Goal: Information Seeking & Learning: Learn about a topic

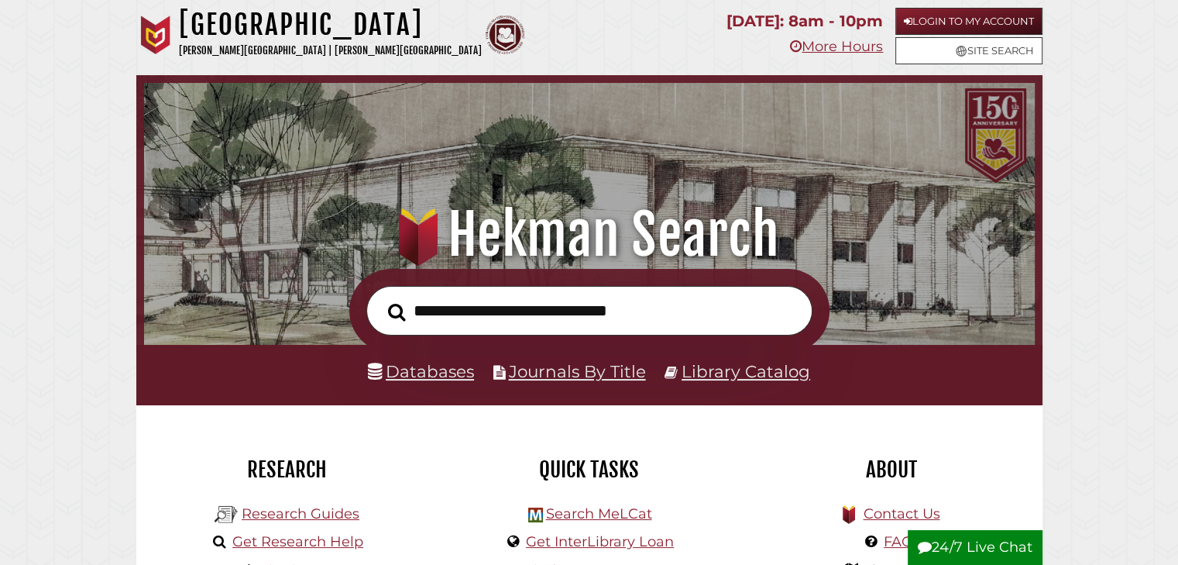
scroll to position [294, 883]
click at [328, 506] on link "Research Guides" at bounding box center [301, 513] width 118 height 17
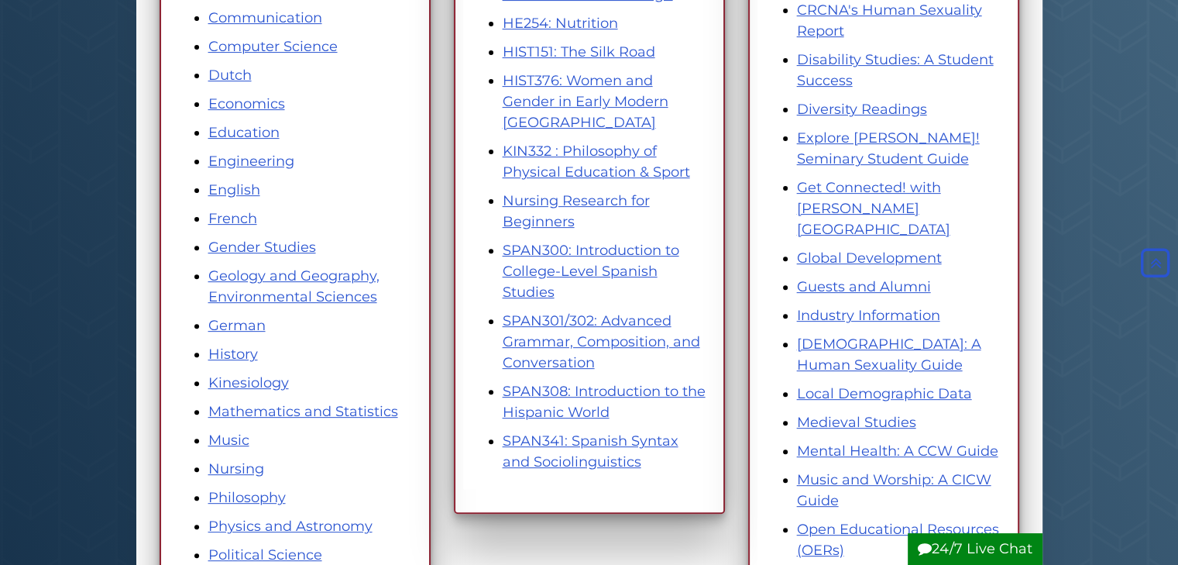
scroll to position [517, 0]
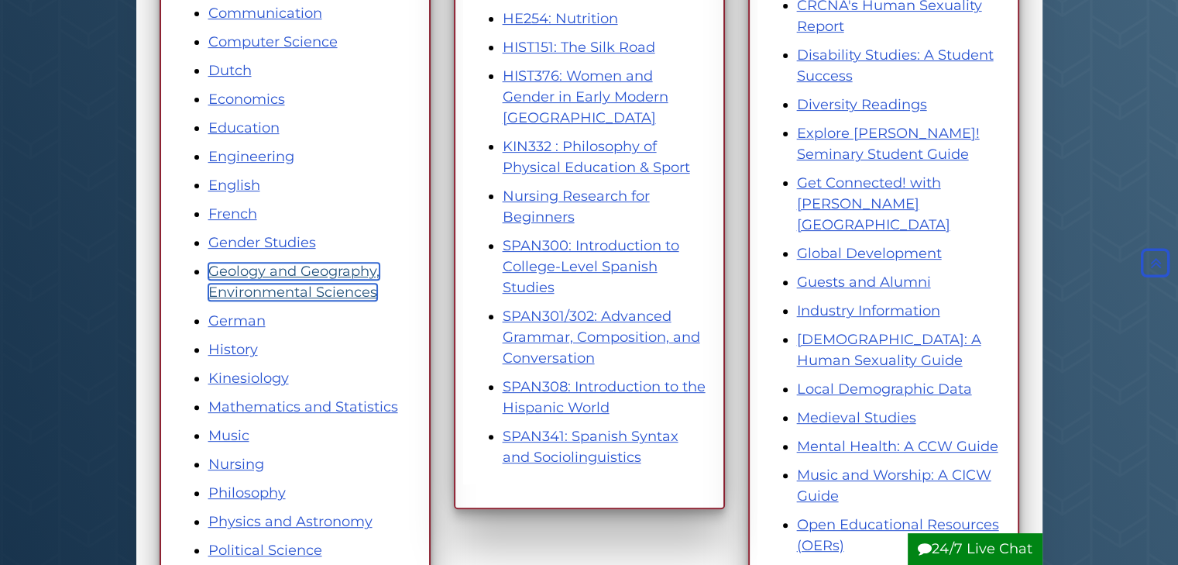
click at [332, 272] on link "Geology and Geography, Environmental Sciences" at bounding box center [293, 282] width 171 height 38
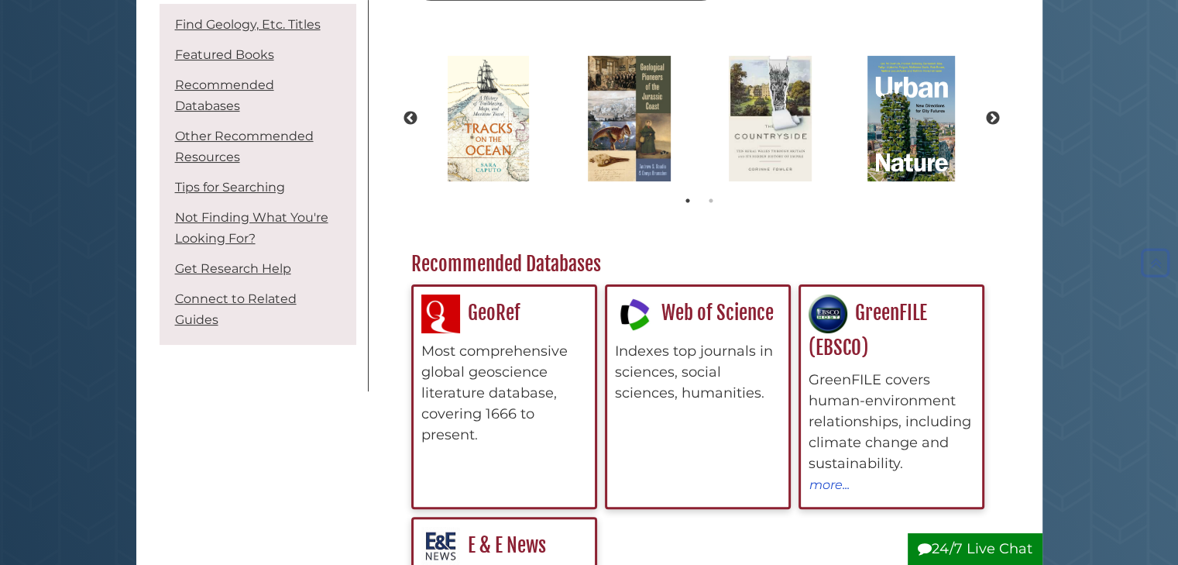
scroll to position [363, 0]
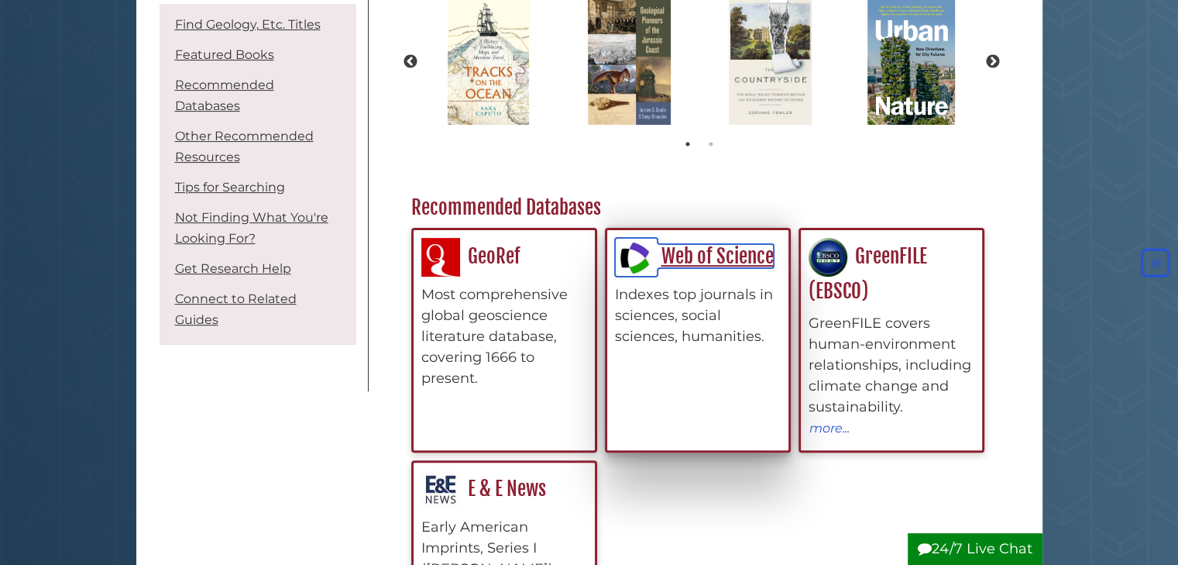
click at [730, 263] on link "Web of Science" at bounding box center [694, 256] width 159 height 24
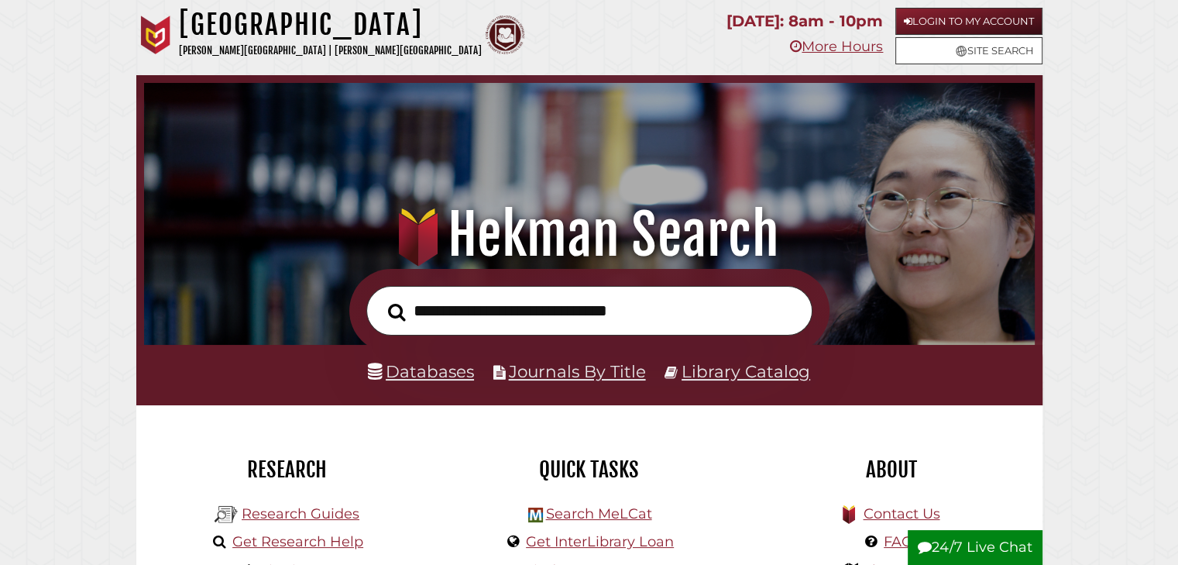
scroll to position [117, 0]
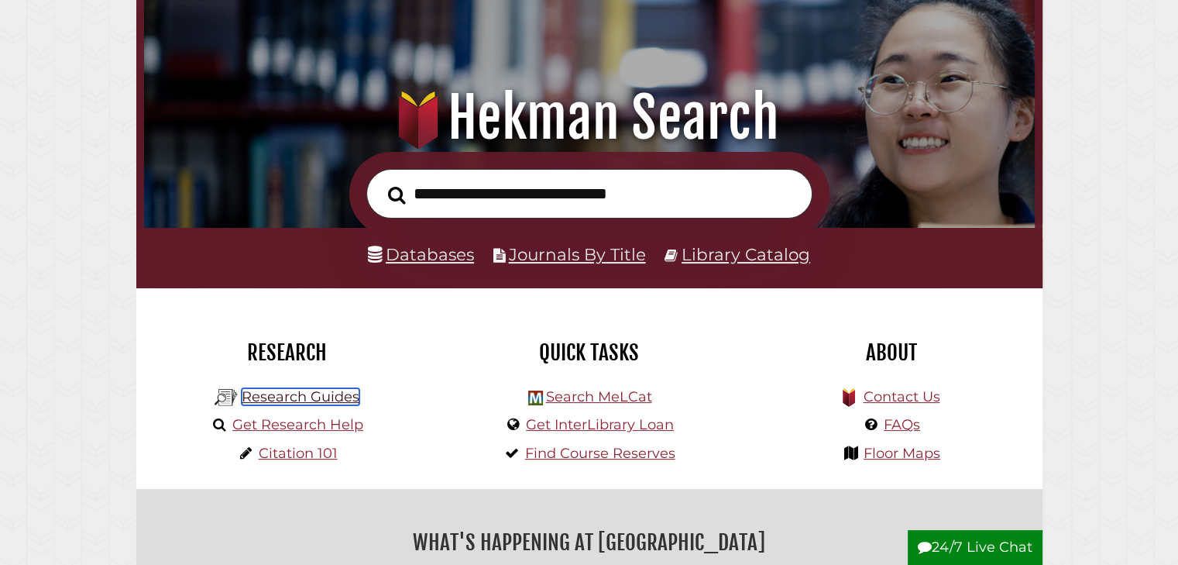
click at [331, 394] on link "Research Guides" at bounding box center [301, 396] width 118 height 17
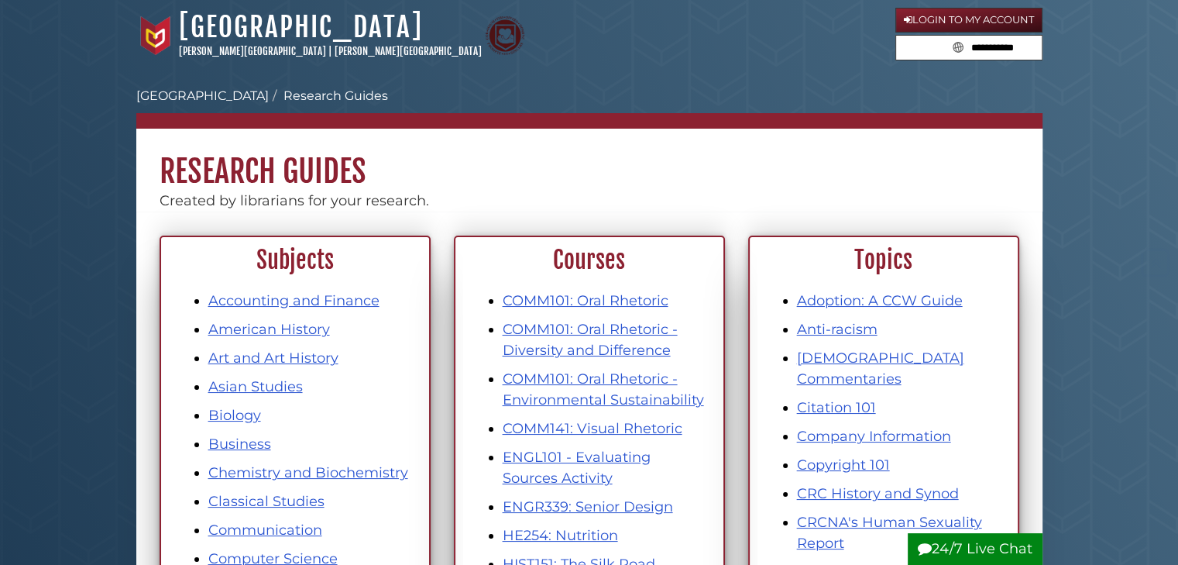
scroll to position [276, 0]
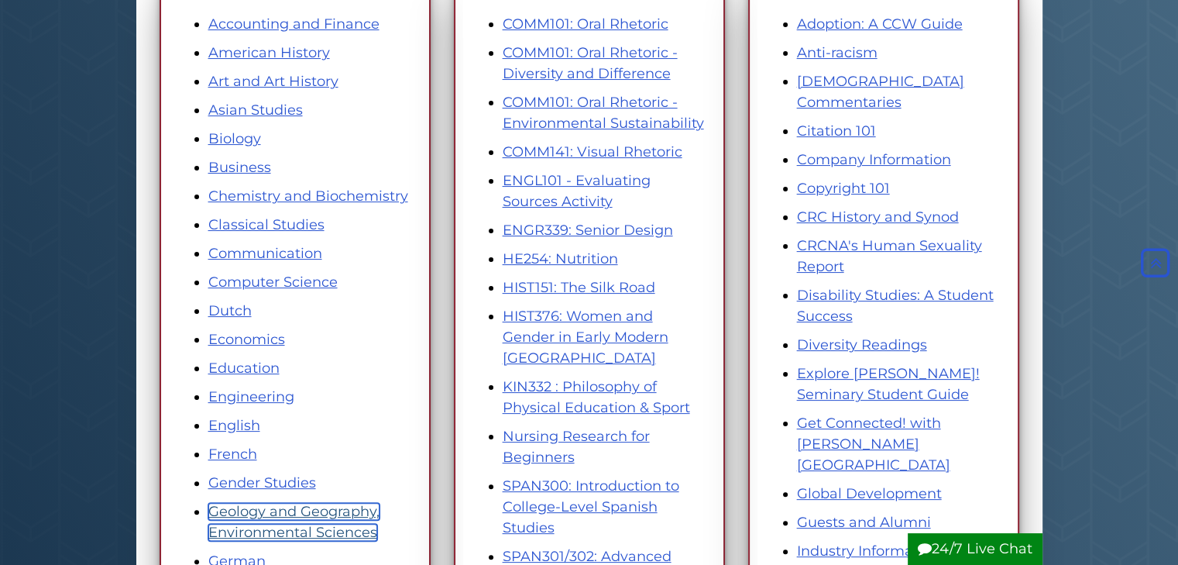
click at [287, 513] on link "Geology and Geography, Environmental Sciences" at bounding box center [293, 522] width 171 height 38
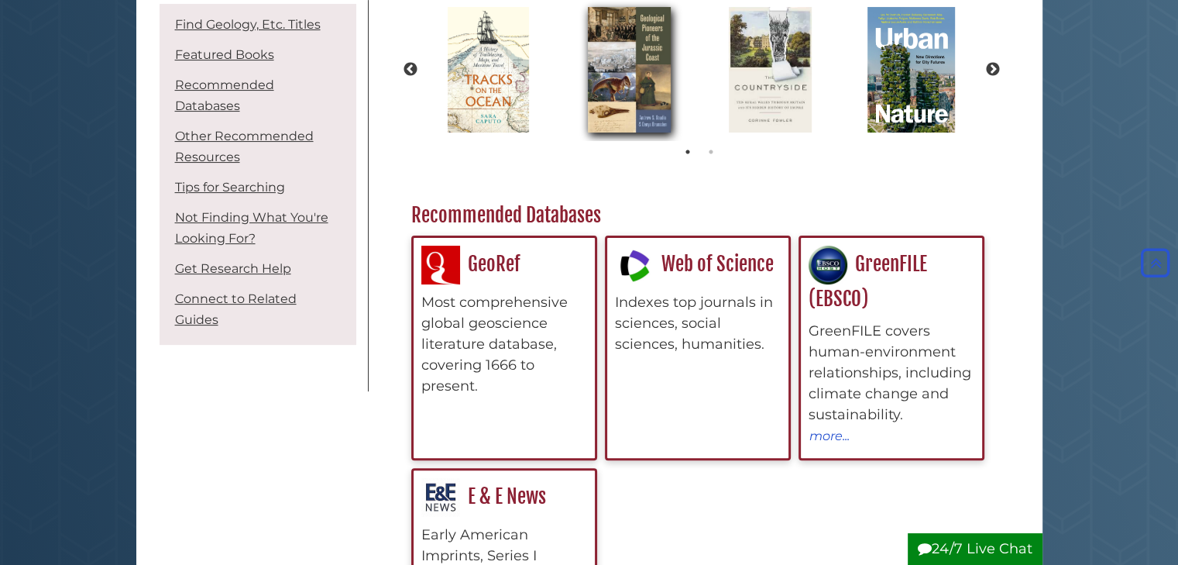
scroll to position [381, 0]
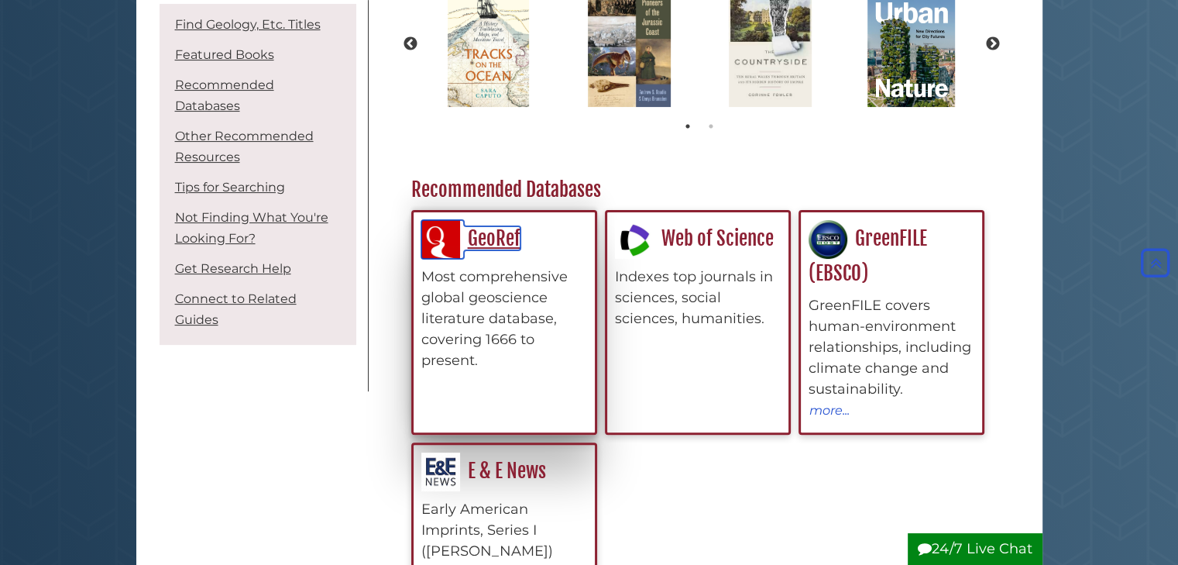
click at [469, 235] on link "GeoRef" at bounding box center [470, 238] width 99 height 24
